Goal: Task Accomplishment & Management: Manage account settings

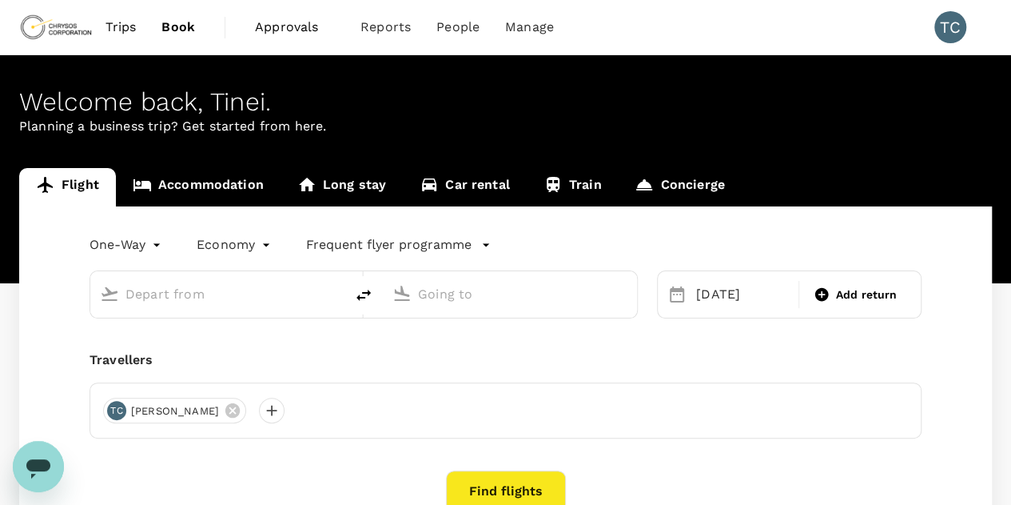
click at [126, 22] on span "Trips" at bounding box center [121, 27] width 31 height 19
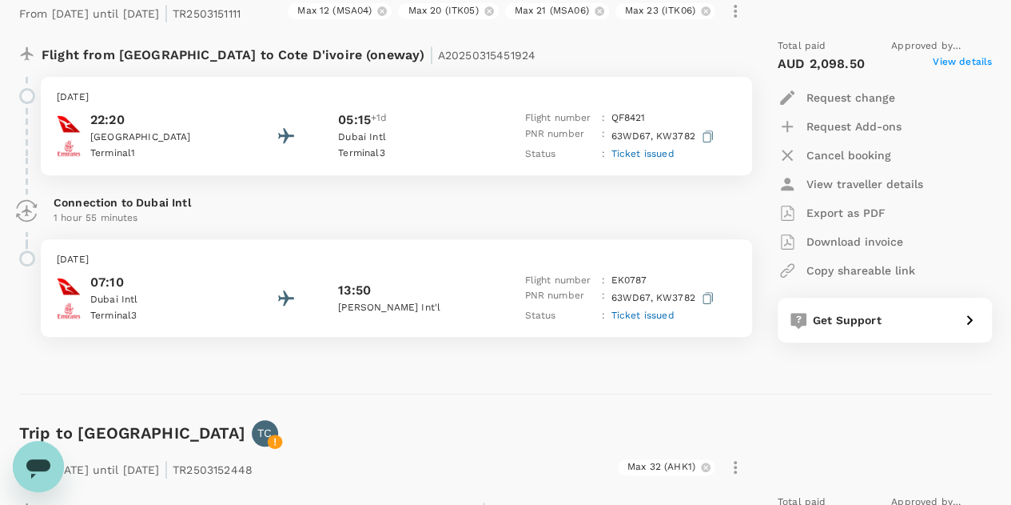
scroll to position [240, 0]
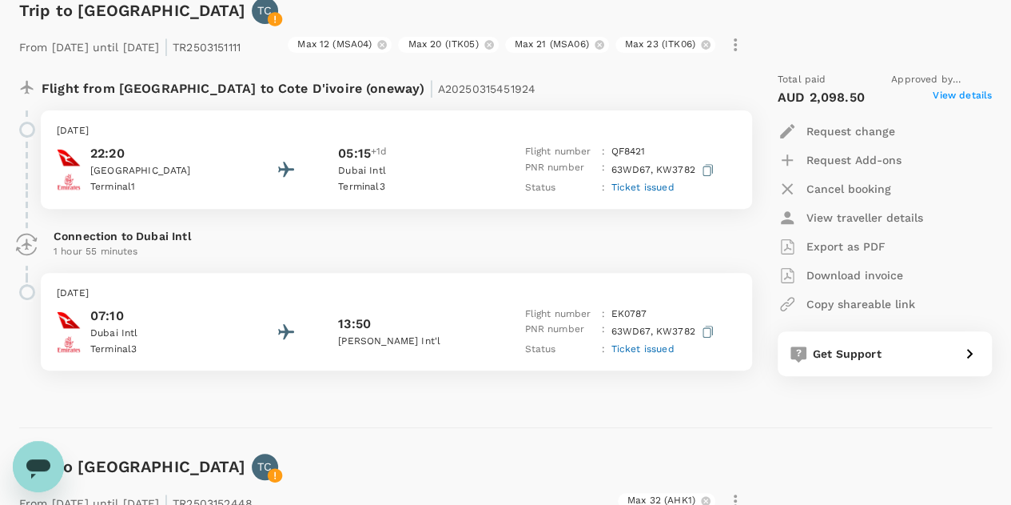
click at [852, 139] on p "Request change" at bounding box center [851, 131] width 89 height 16
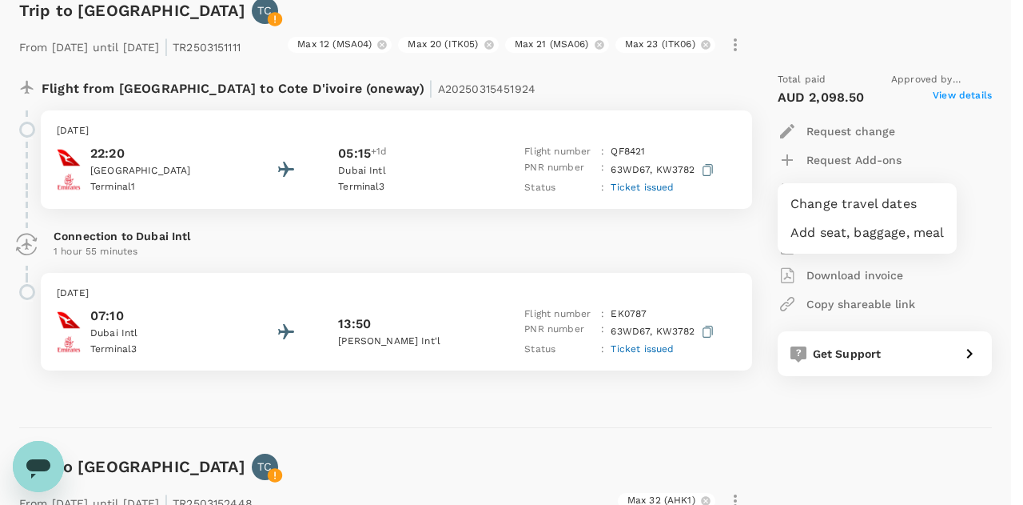
click at [854, 201] on li "Change travel dates" at bounding box center [867, 203] width 179 height 29
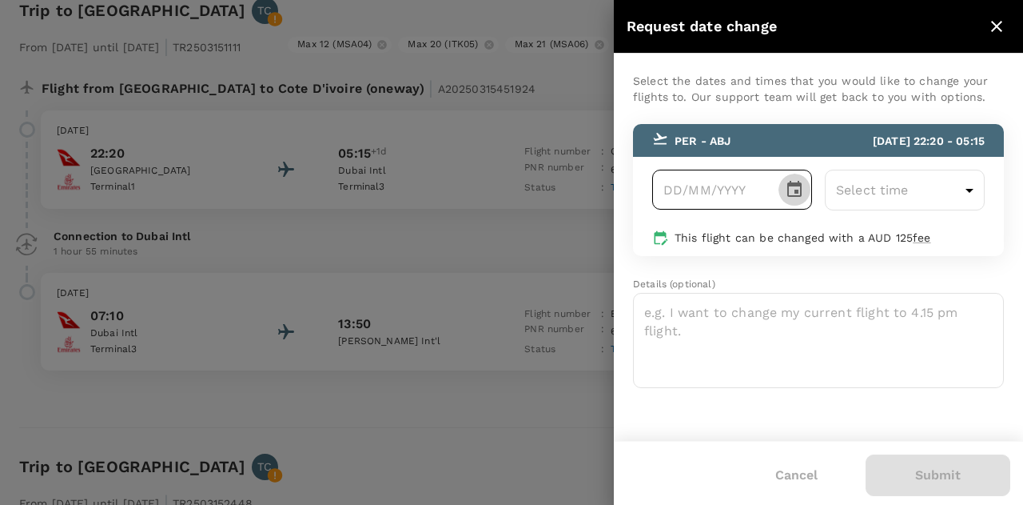
click at [797, 188] on icon "Choose date" at bounding box center [794, 189] width 19 height 19
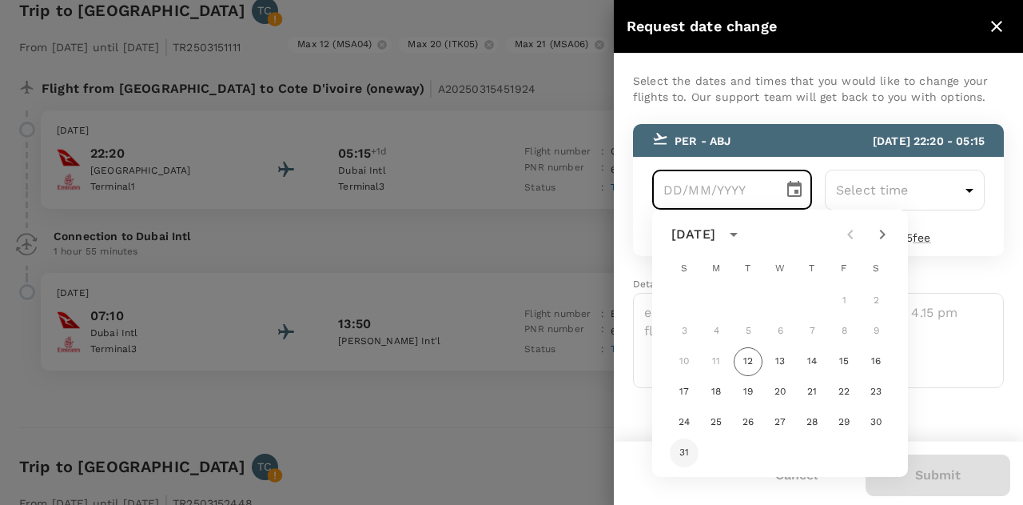
click at [682, 450] on button "31" at bounding box center [684, 452] width 29 height 29
type input "[DATE]"
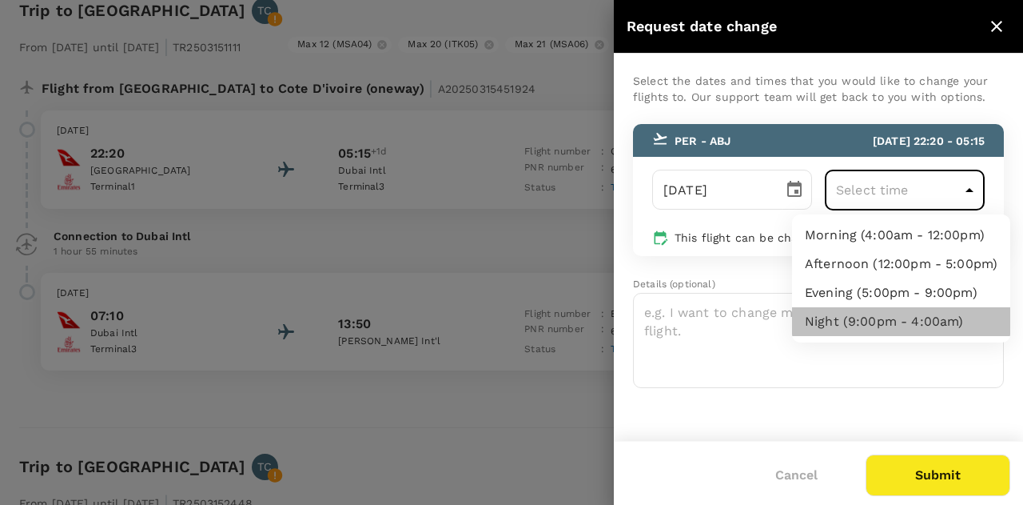
click at [854, 315] on li "Night (9:00pm - 4:00am)" at bounding box center [901, 321] width 218 height 29
type input "21:00-04:00"
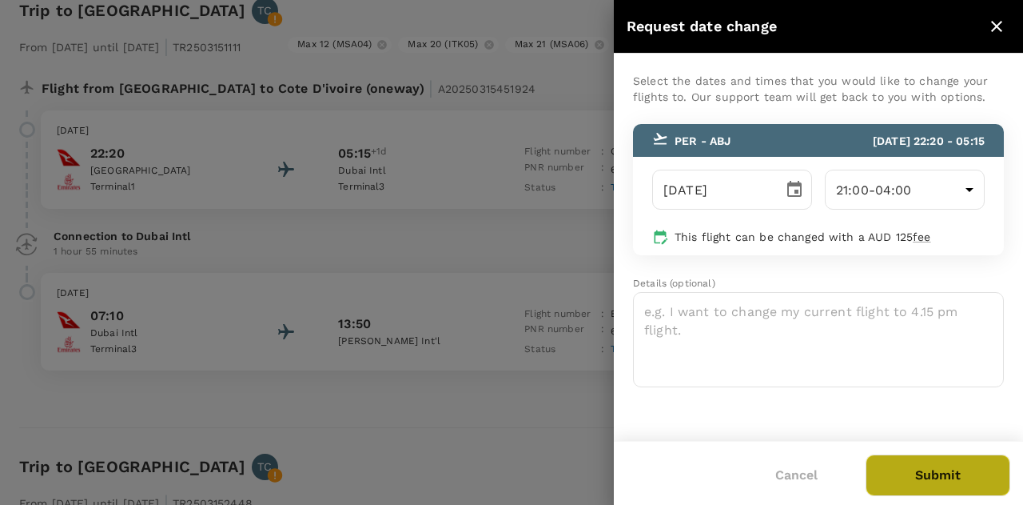
click at [949, 469] on button "Submit" at bounding box center [938, 475] width 145 height 42
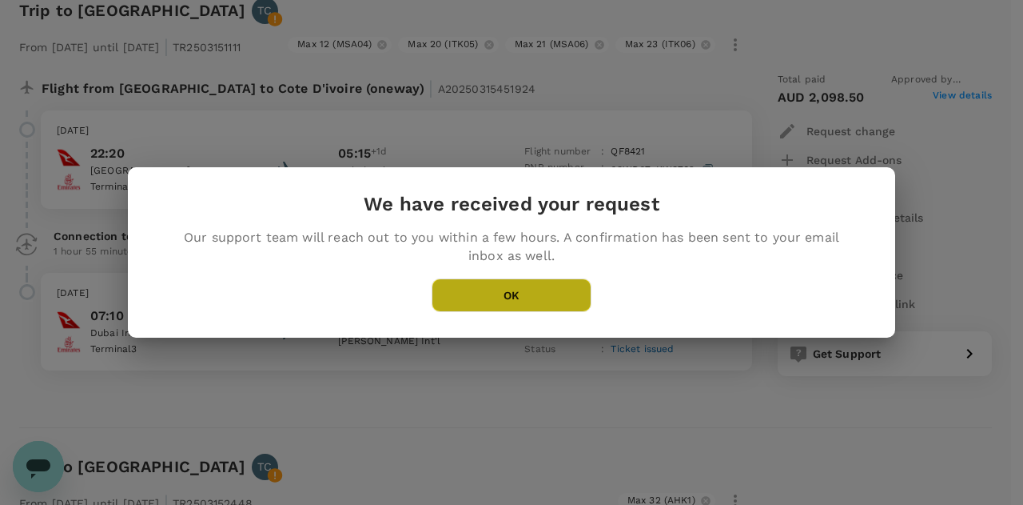
click at [533, 298] on button "OK" at bounding box center [512, 295] width 160 height 34
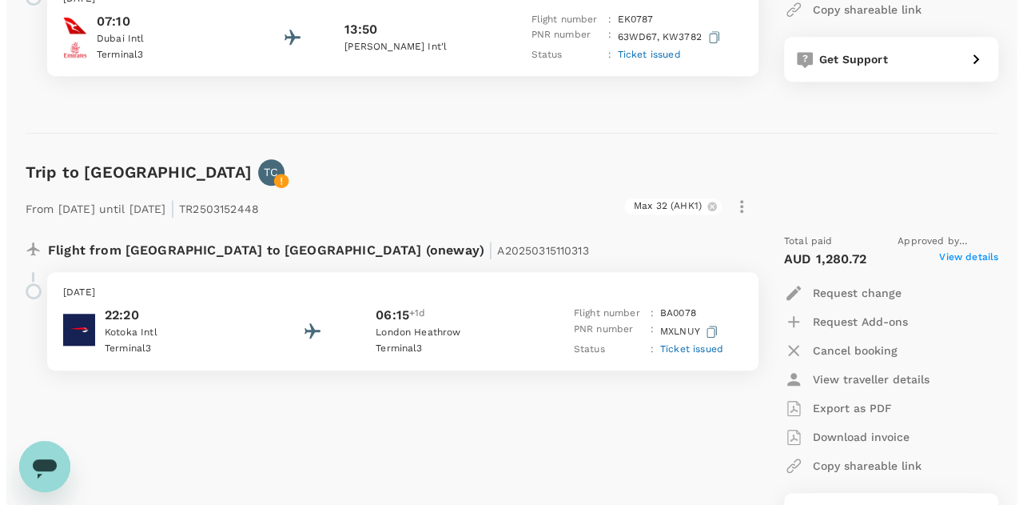
scroll to position [560, 0]
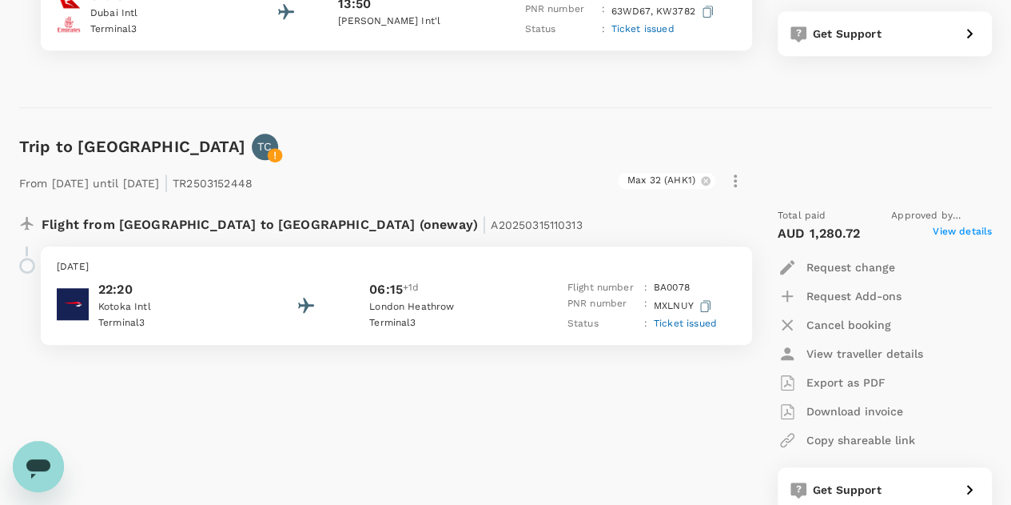
click at [860, 275] on p "Request change" at bounding box center [851, 267] width 89 height 16
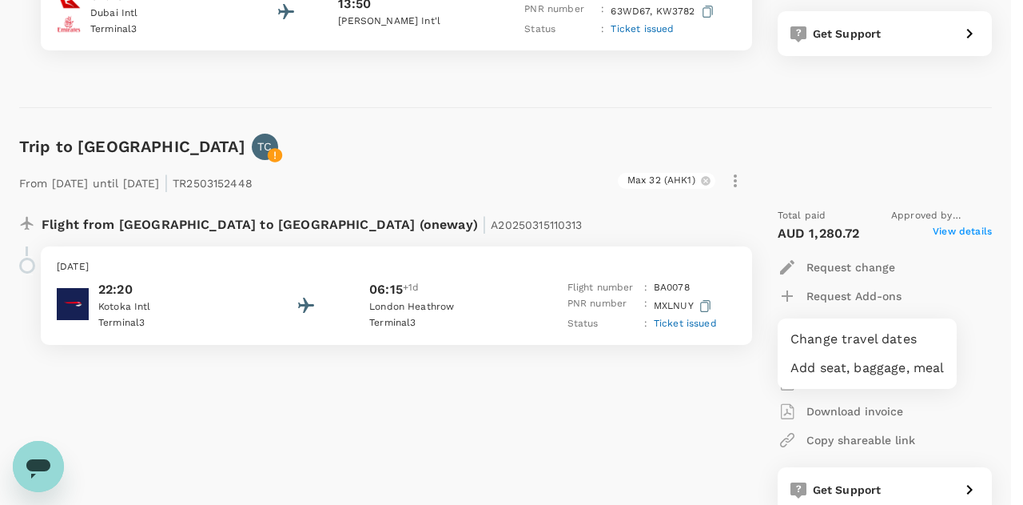
click at [843, 337] on li "Change travel dates" at bounding box center [867, 339] width 179 height 29
